Goal: Task Accomplishment & Management: Use online tool/utility

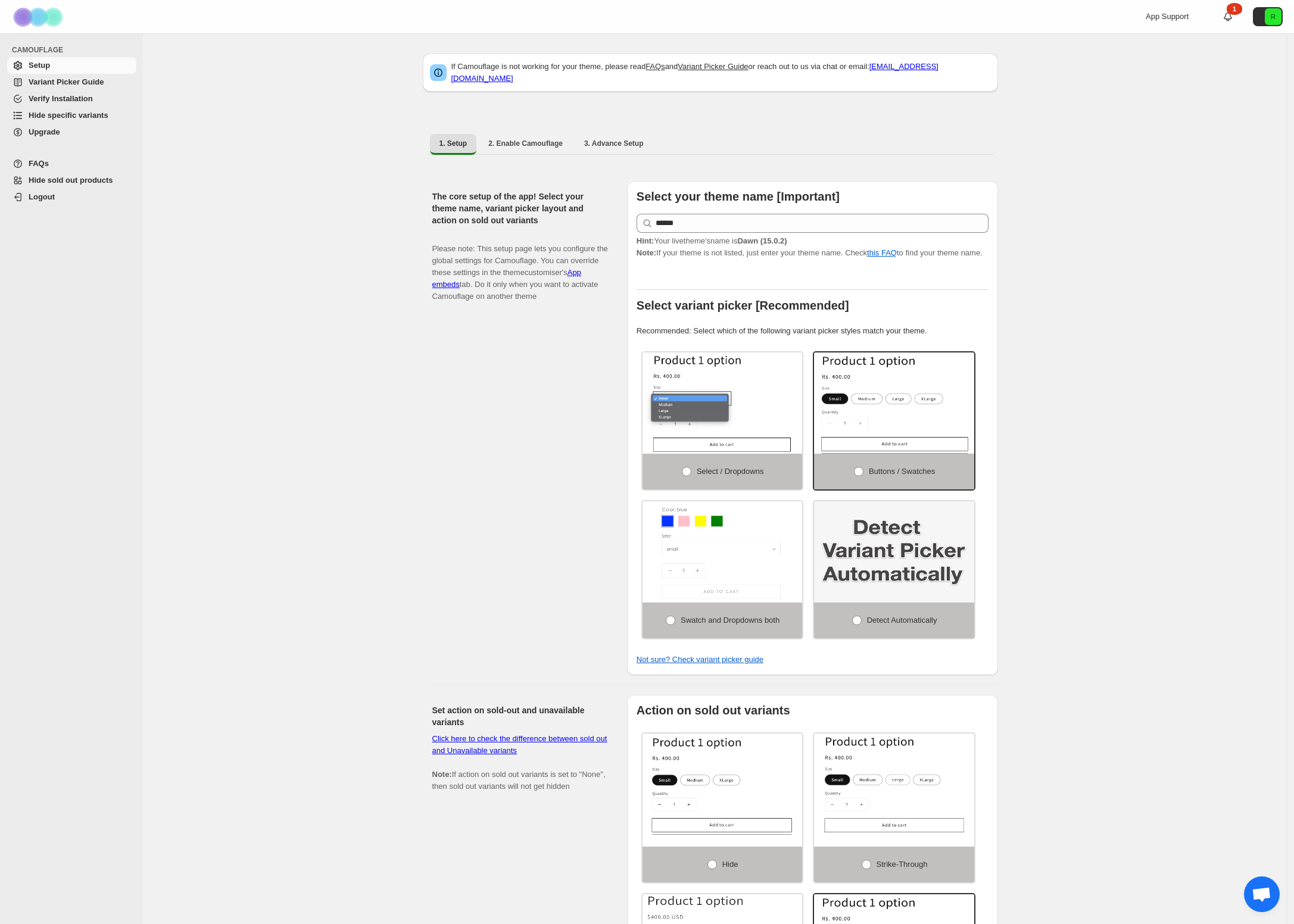
click at [1266, 886] on span "Open chat" at bounding box center [1262, 894] width 36 height 36
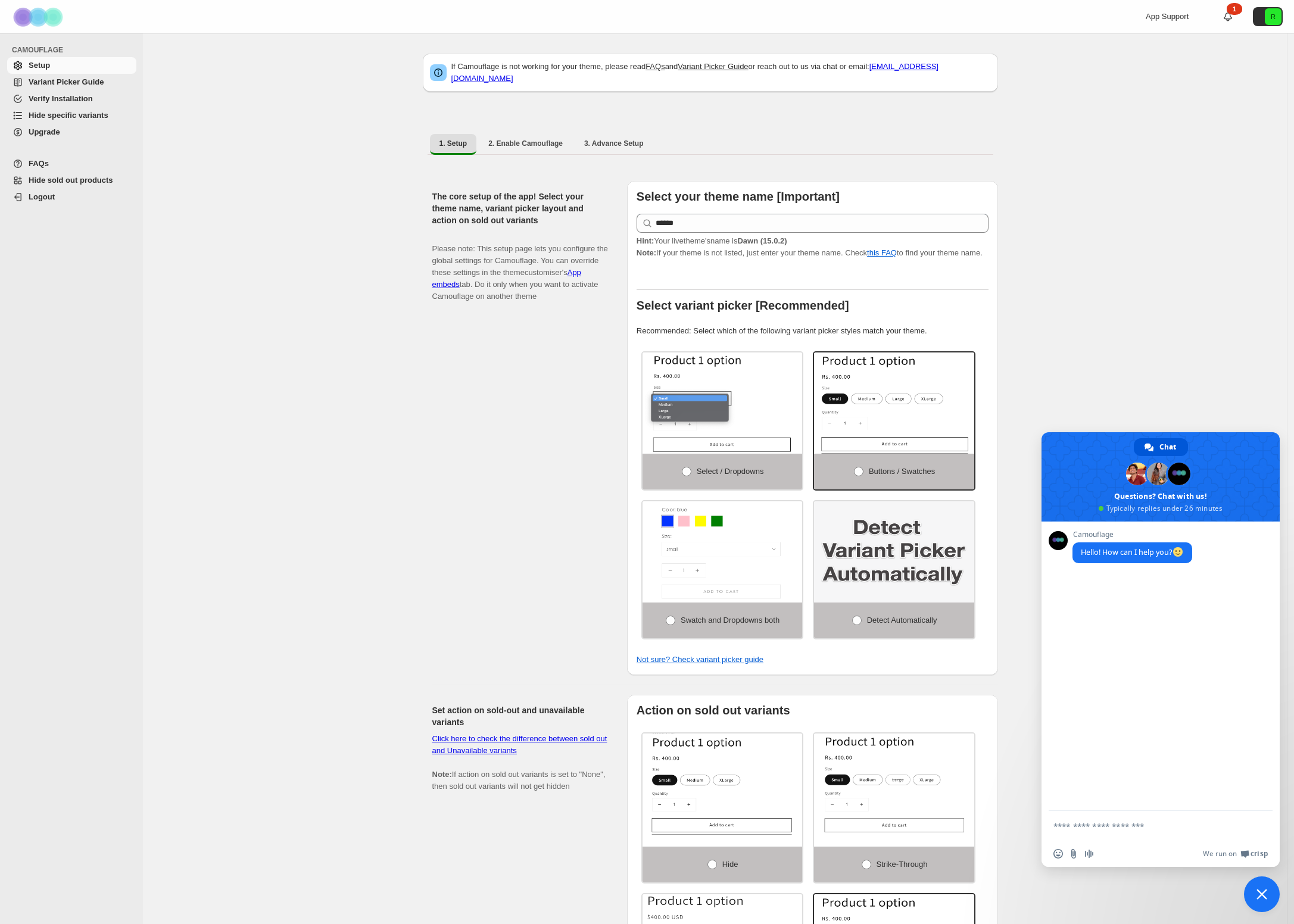
click at [1135, 362] on div "If Camouflage is not working for your theme, please read FAQs and Variant Picke…" at bounding box center [715, 702] width 1144 height 1337
click at [1070, 248] on div "If Camouflage is not working for your theme, please read FAQs and Variant Picke…" at bounding box center [715, 702] width 1144 height 1337
click at [1049, 137] on div "If Camouflage is not working for your theme, please read FAQs and Variant Picke…" at bounding box center [715, 702] width 1144 height 1337
click at [518, 139] on span "2. Enable Camouflage" at bounding box center [525, 143] width 75 height 9
select select "**********"
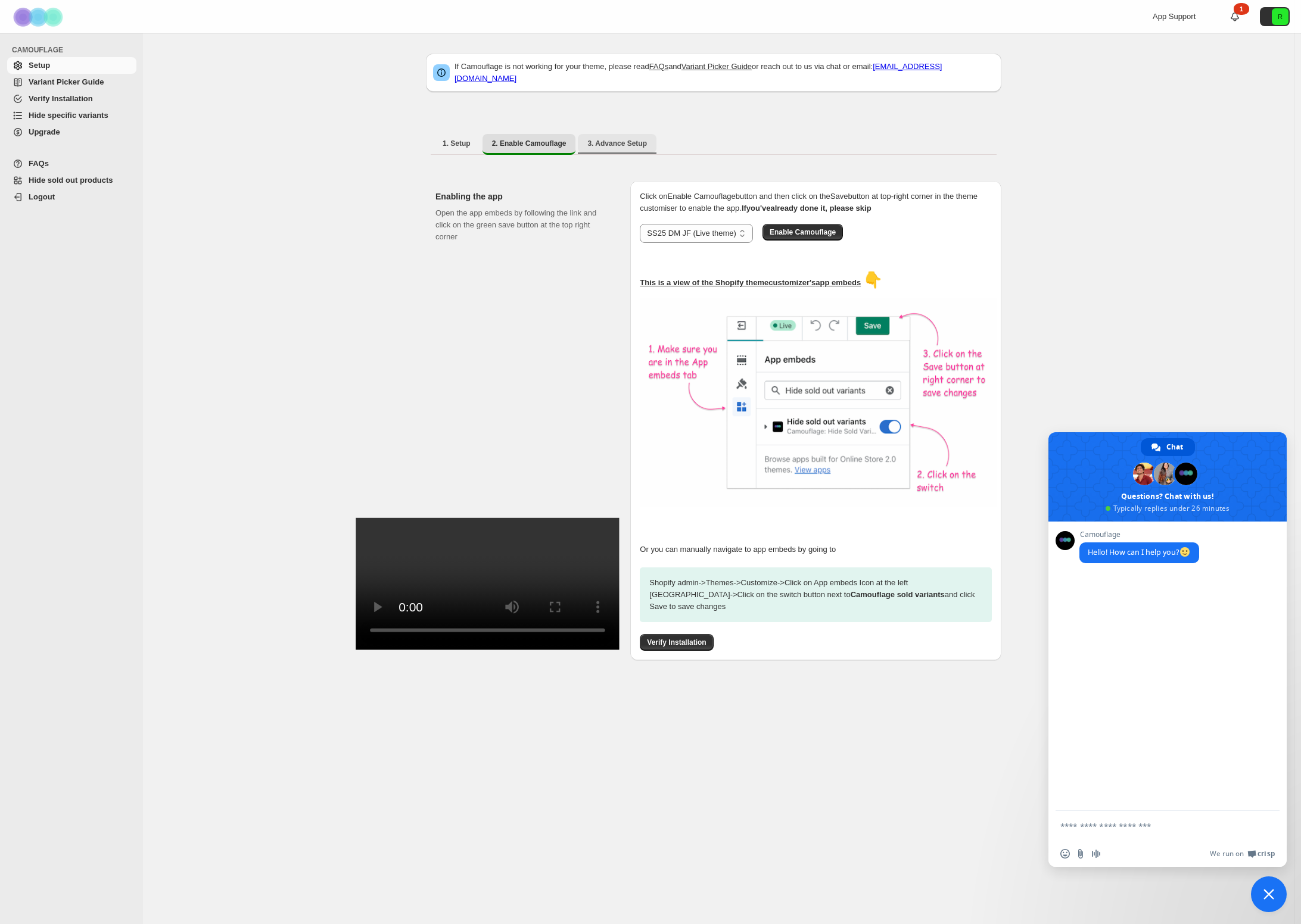
click at [631, 139] on span "3. Advance Setup" at bounding box center [617, 143] width 60 height 9
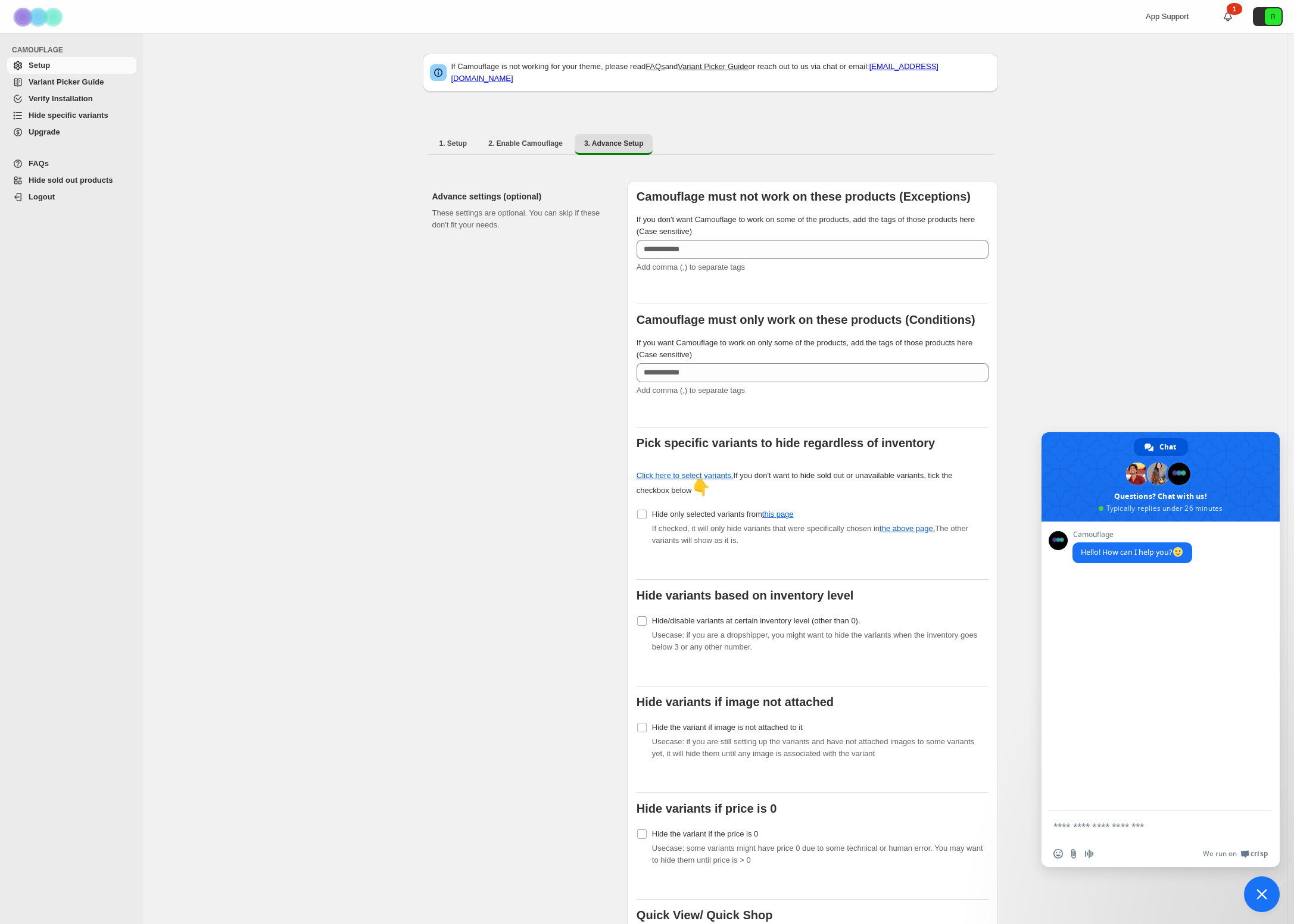
click at [1256, 900] on span "Close chat" at bounding box center [1262, 894] width 36 height 36
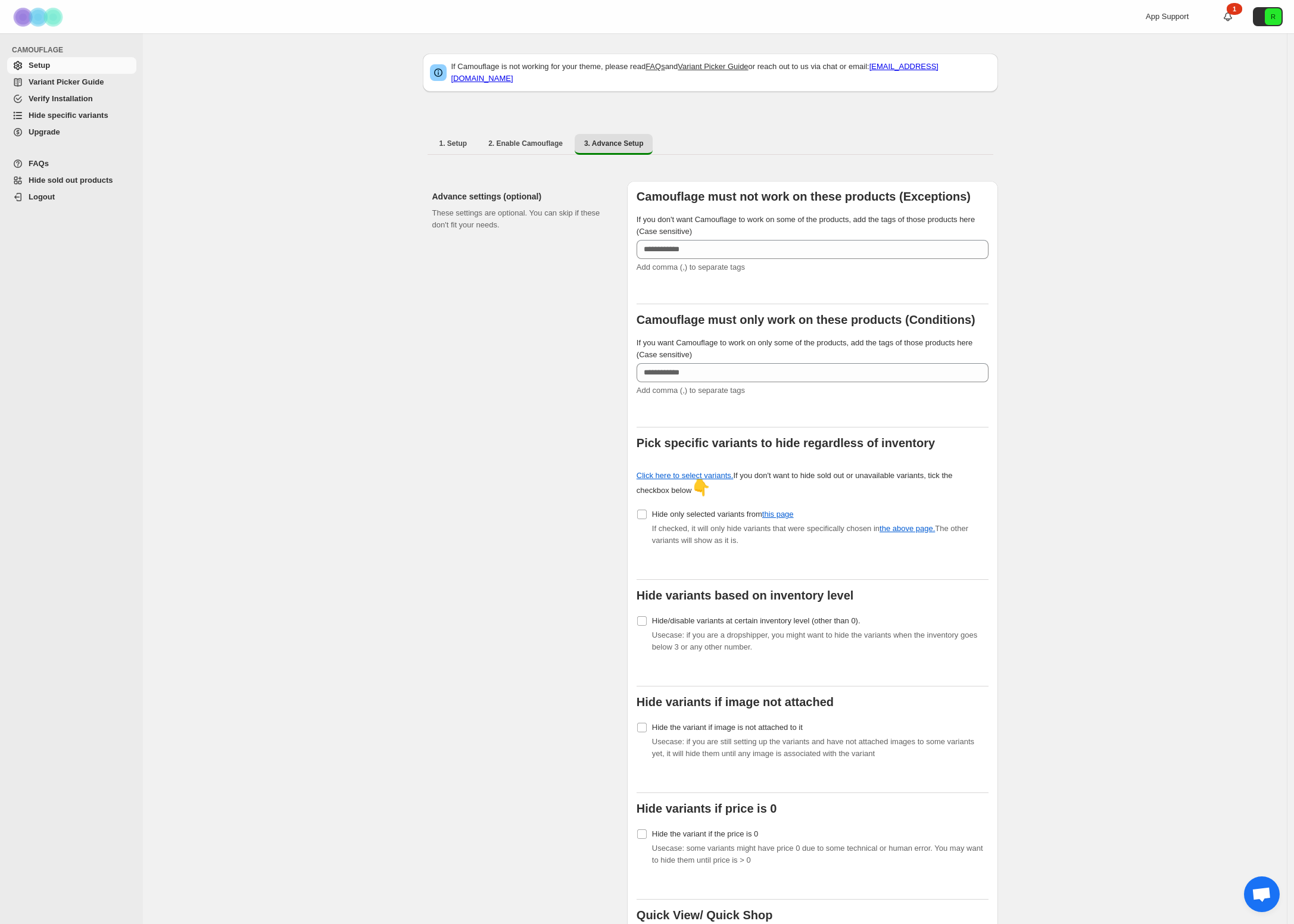
click at [728, 366] on input "If you want Camouflage to work on only some of the products, add the tags of th…" at bounding box center [812, 372] width 352 height 19
click at [716, 363] on input "If you want Camouflage to work on only some of the products, add the tags of th…" at bounding box center [812, 372] width 352 height 19
drag, startPoint x: 519, startPoint y: 367, endPoint x: 568, endPoint y: 371, distance: 49.2
